Goal: Task Accomplishment & Management: Use online tool/utility

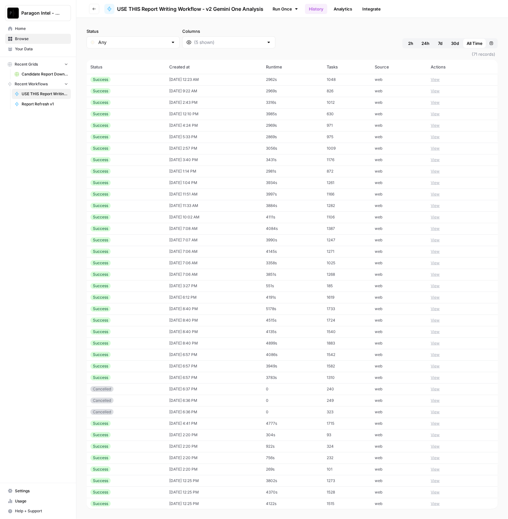
click at [249, 52] on span "(71 records)" at bounding box center [292, 53] width 411 height 11
click at [52, 12] on span "Paragon Intel - Bill / Ty / [PERSON_NAME] R&D" at bounding box center [40, 13] width 38 height 6
click at [76, 46] on span "Paragon Intel - Bill / Ty / [PERSON_NAME] R&D" at bounding box center [58, 48] width 78 height 6
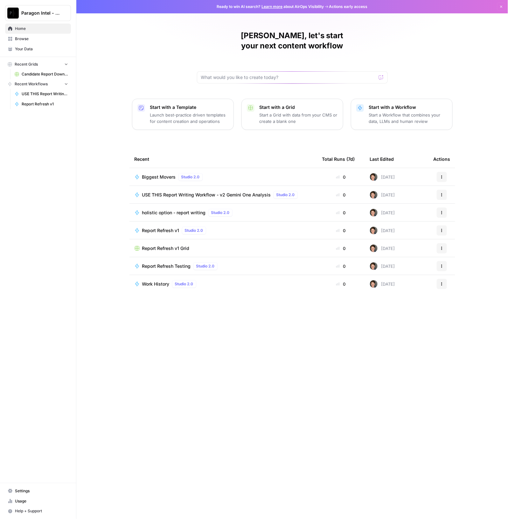
click at [180, 192] on span "USE THIS Report Writing Workflow - v2 Gemini One Analysis" at bounding box center [206, 195] width 129 height 6
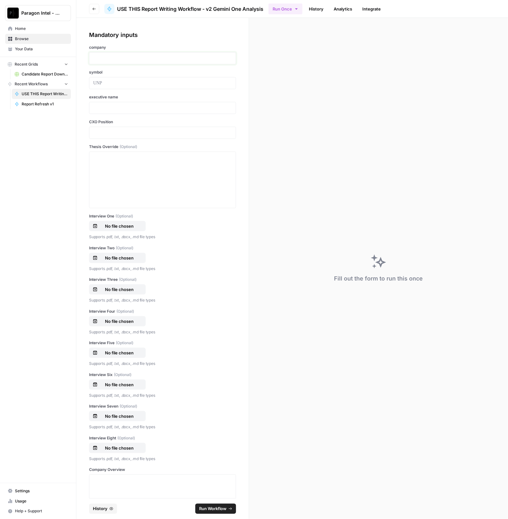
click at [133, 59] on p at bounding box center [162, 58] width 139 height 6
click at [164, 38] on div "Mandatory inputs" at bounding box center [162, 35] width 147 height 9
click at [150, 59] on p at bounding box center [162, 58] width 139 height 6
click at [102, 109] on p at bounding box center [162, 108] width 139 height 6
click at [113, 136] on div at bounding box center [162, 133] width 147 height 12
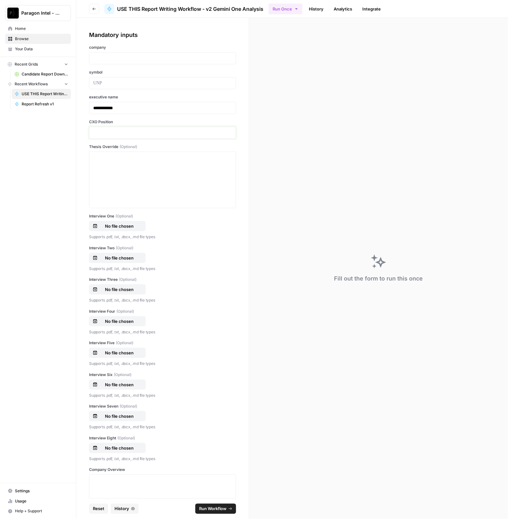
click at [113, 134] on p at bounding box center [162, 132] width 139 height 6
click at [100, 507] on span "Reset" at bounding box center [98, 508] width 11 height 6
click at [105, 511] on span "History" at bounding box center [100, 508] width 15 height 6
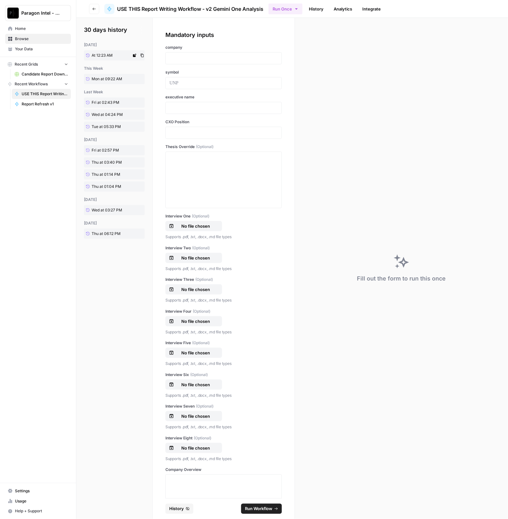
click at [101, 52] on span "At 12:23 AM" at bounding box center [102, 55] width 21 height 6
click at [108, 55] on span "At 12:23 AM" at bounding box center [102, 55] width 21 height 6
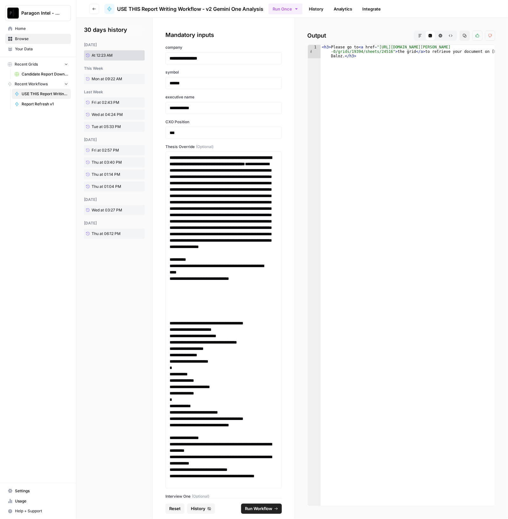
click at [422, 38] on button "Markdown" at bounding box center [420, 36] width 10 height 10
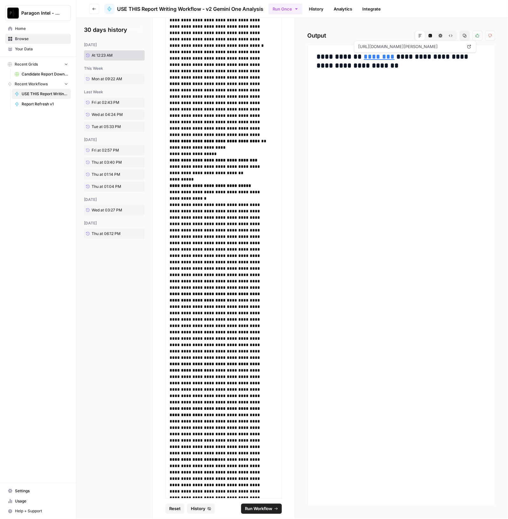
scroll to position [16429, 0]
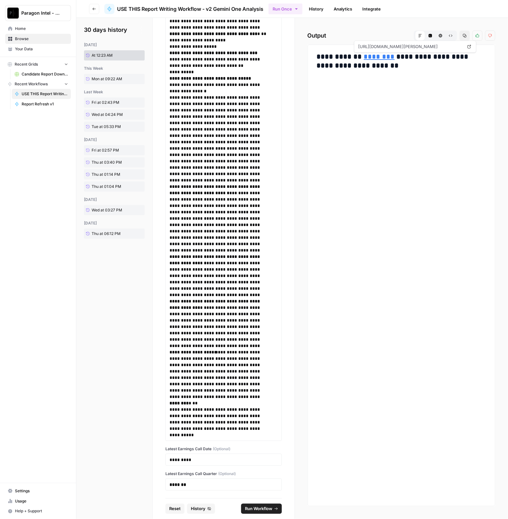
click at [270, 507] on span "Run Workflow" at bounding box center [258, 508] width 27 height 6
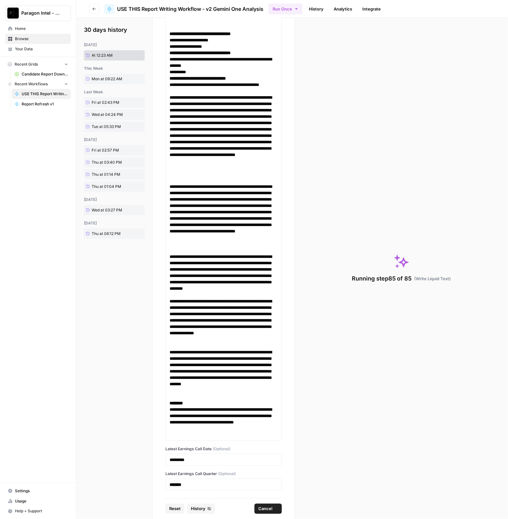
scroll to position [16258, 0]
click at [96, 9] on button "Go back" at bounding box center [94, 9] width 10 height 10
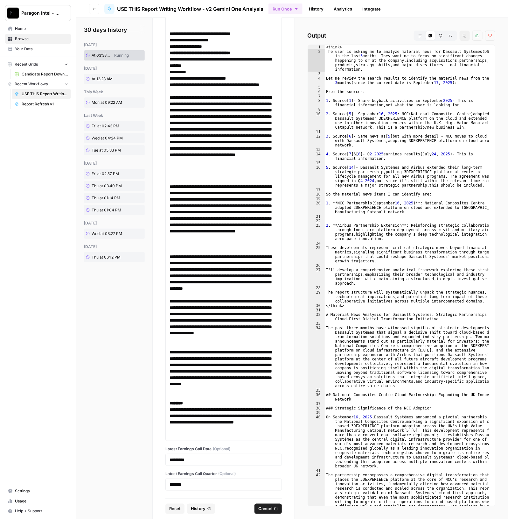
click at [422, 34] on icon "button" at bounding box center [420, 36] width 4 height 4
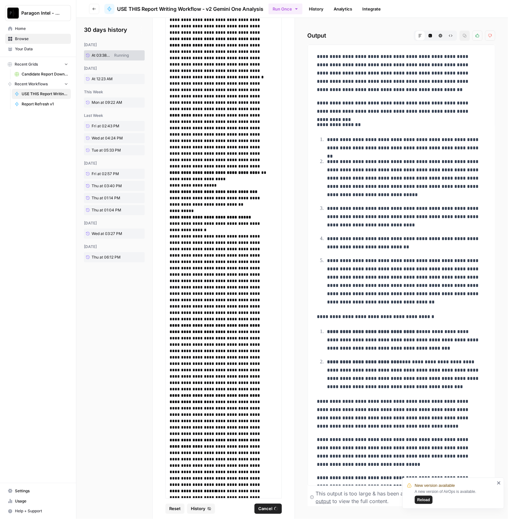
click at [315, 7] on link "History" at bounding box center [316, 9] width 22 height 10
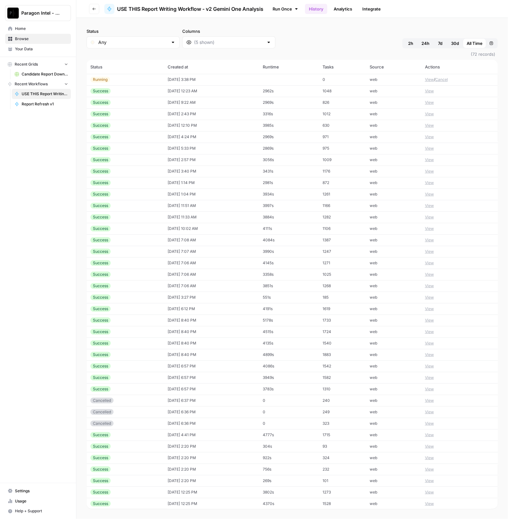
click at [425, 78] on button "View" at bounding box center [429, 80] width 9 height 6
